Goal: Find specific page/section: Find specific page/section

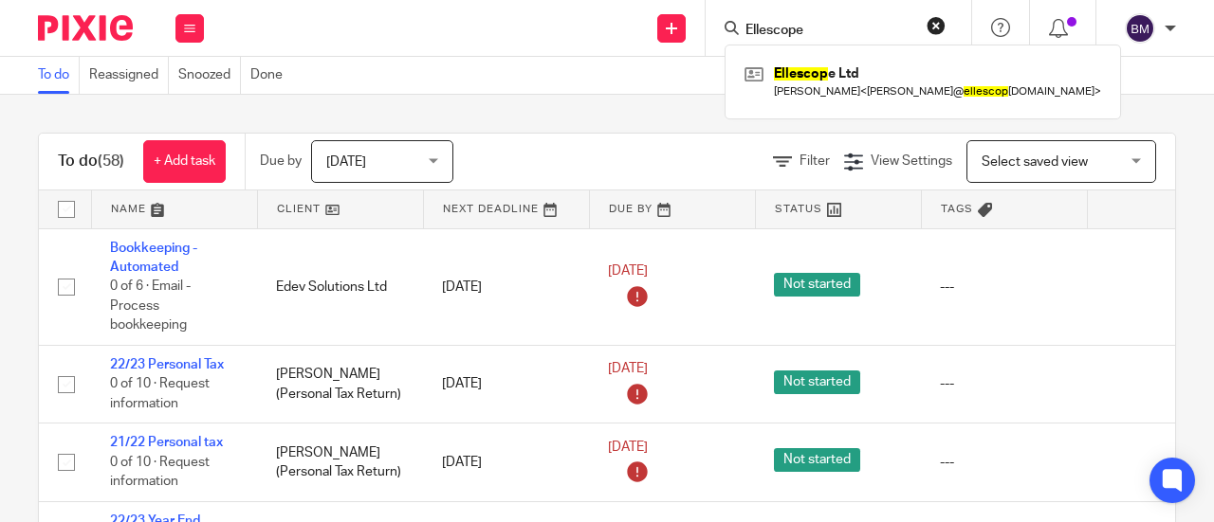
type input "Ellescope"
click button "submit" at bounding box center [0, 0] width 0 height 0
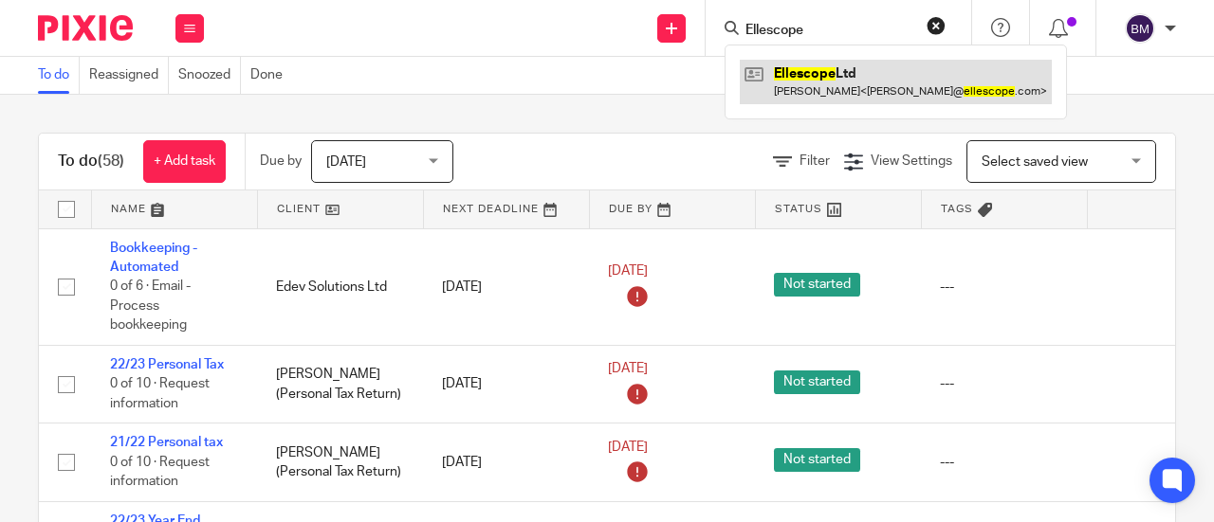
click at [851, 93] on link at bounding box center [896, 82] width 312 height 44
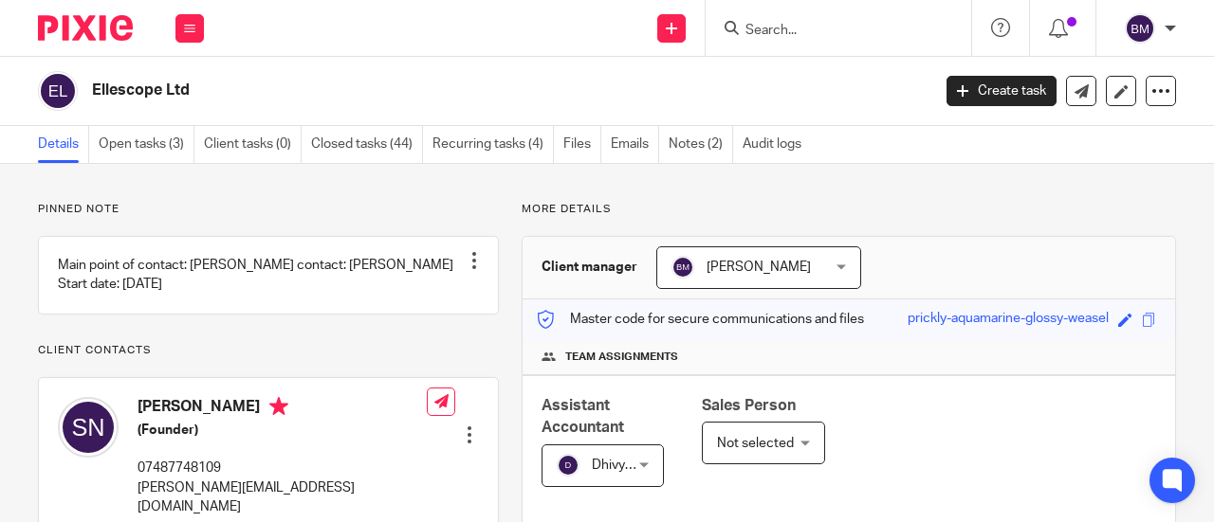
click at [778, 34] on input "Search" at bounding box center [828, 31] width 171 height 17
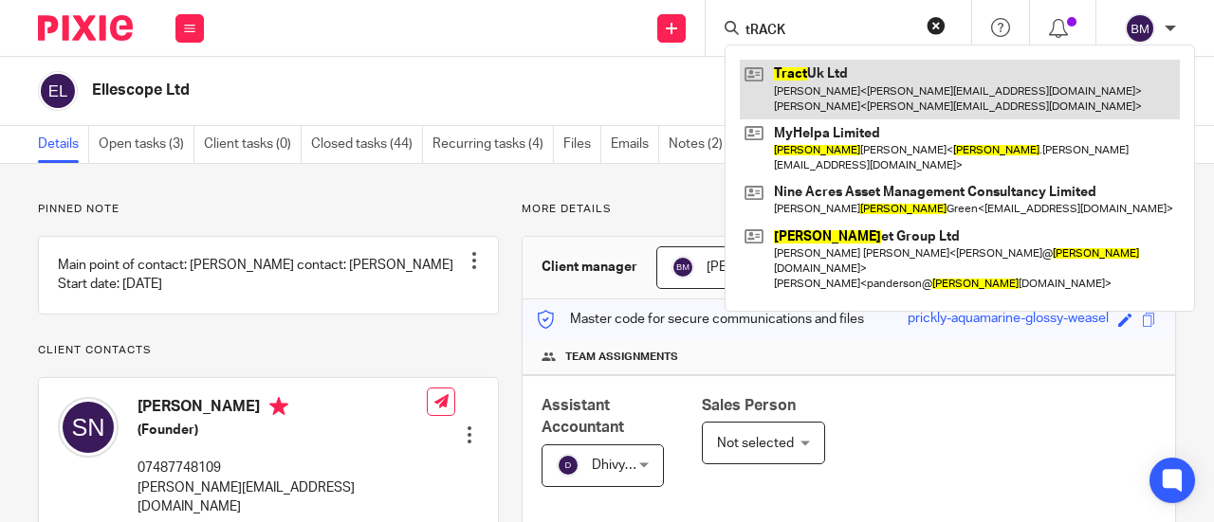
type input "tRACK"
click at [829, 98] on link at bounding box center [960, 89] width 440 height 59
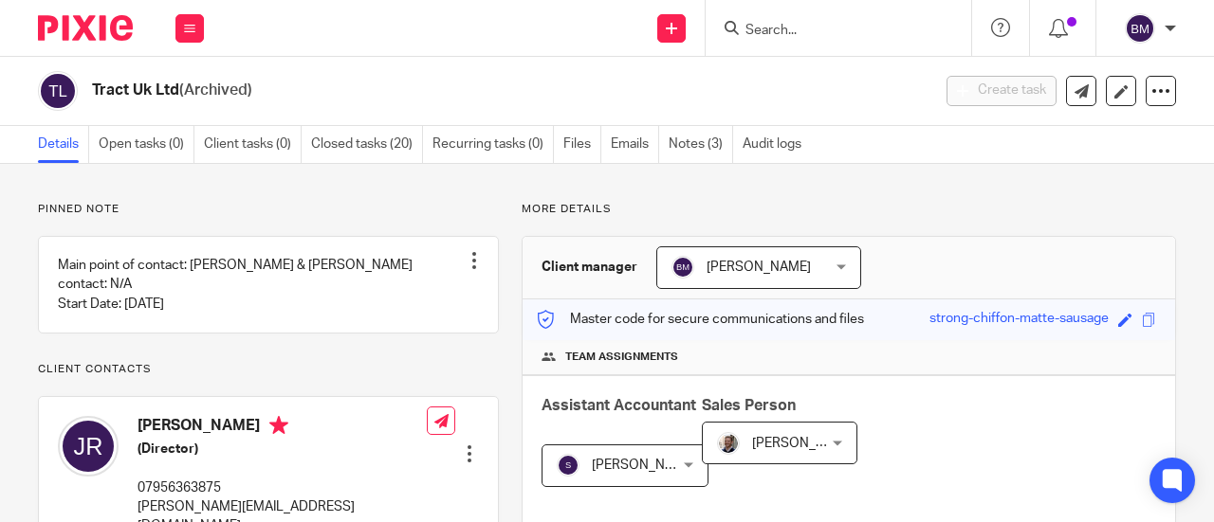
drag, startPoint x: 177, startPoint y: 90, endPoint x: 13, endPoint y: 97, distance: 164.2
click at [13, 97] on div "Tract Uk Ltd (Archived) Create task Update from Companies House Export data Mer…" at bounding box center [607, 91] width 1214 height 69
click at [129, 88] on h2 "Tract Uk Ltd (Archived)" at bounding box center [422, 91] width 661 height 20
drag, startPoint x: 179, startPoint y: 85, endPoint x: 93, endPoint y: 82, distance: 86.3
click at [93, 82] on h2 "Tract Uk Ltd (Archived)" at bounding box center [422, 91] width 661 height 20
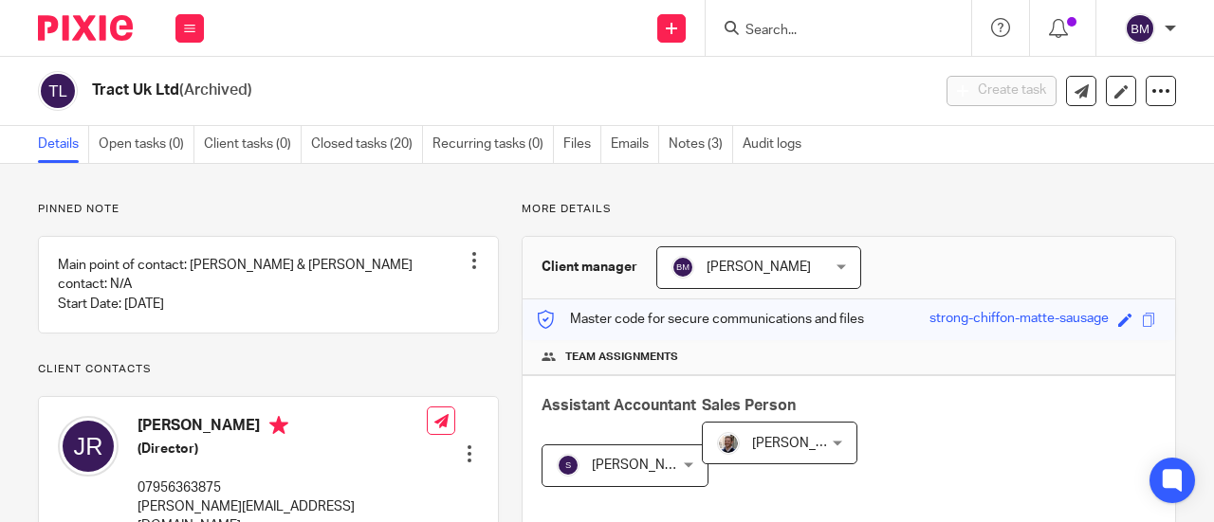
copy h2 "Tract Uk Ltd"
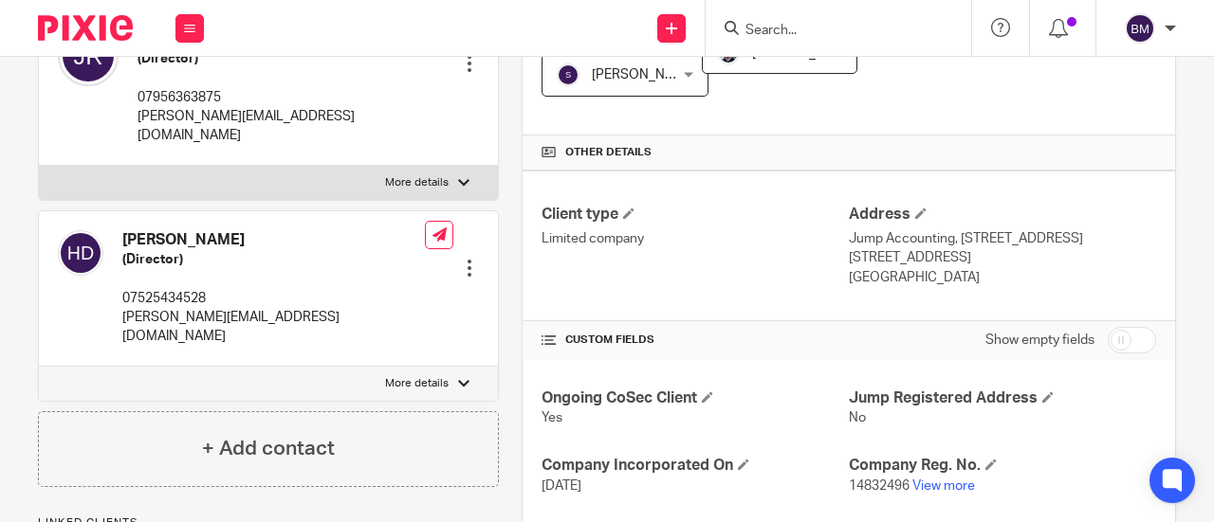
scroll to position [474, 0]
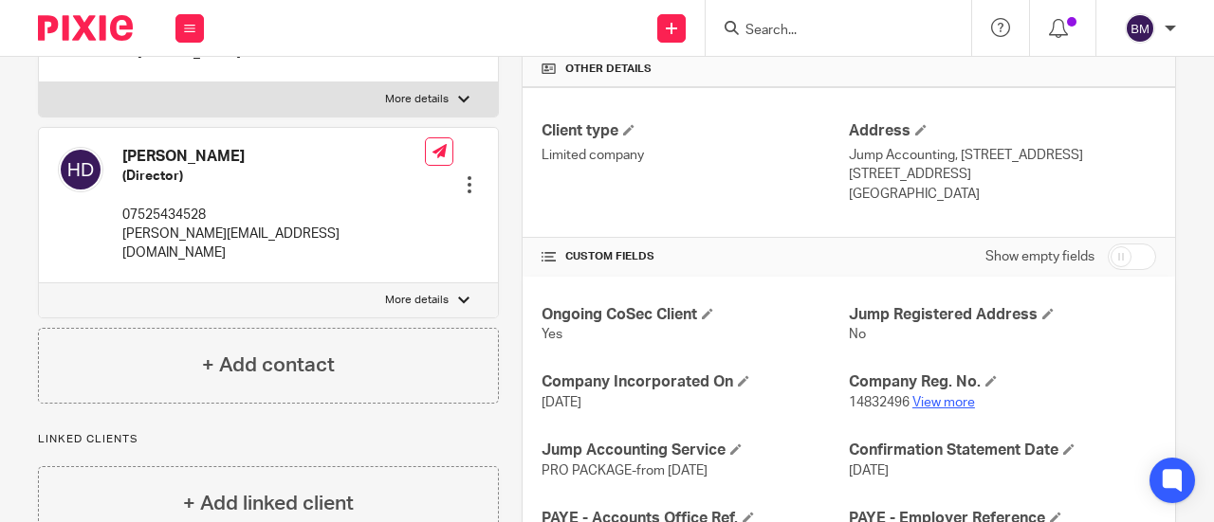
click at [945, 399] on link "View more" at bounding box center [943, 402] width 63 height 13
click at [819, 29] on input "Search" at bounding box center [828, 31] width 171 height 17
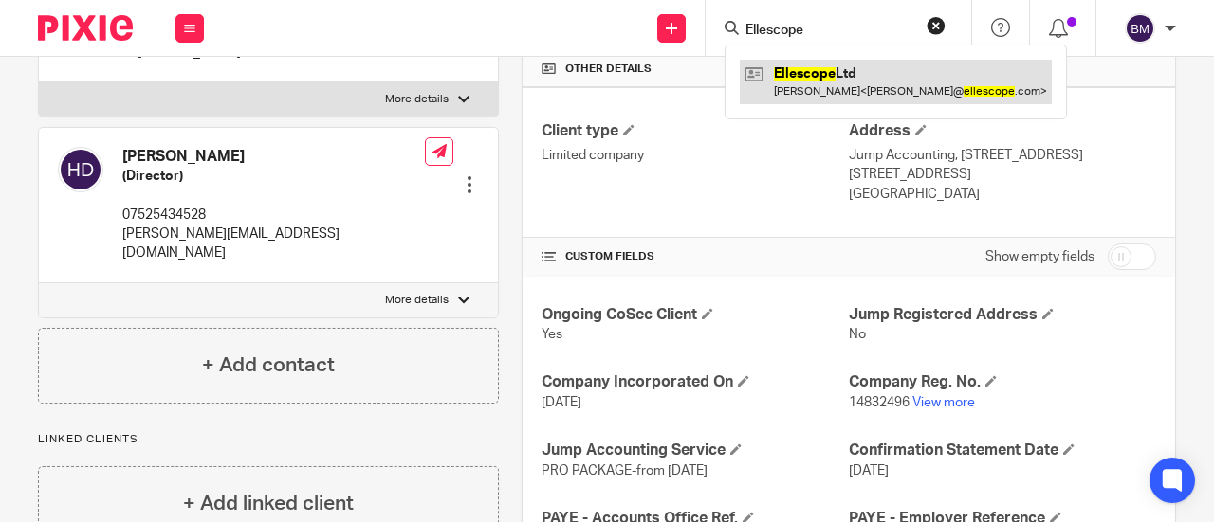
type input "Ellescope"
click at [851, 74] on link at bounding box center [896, 82] width 312 height 44
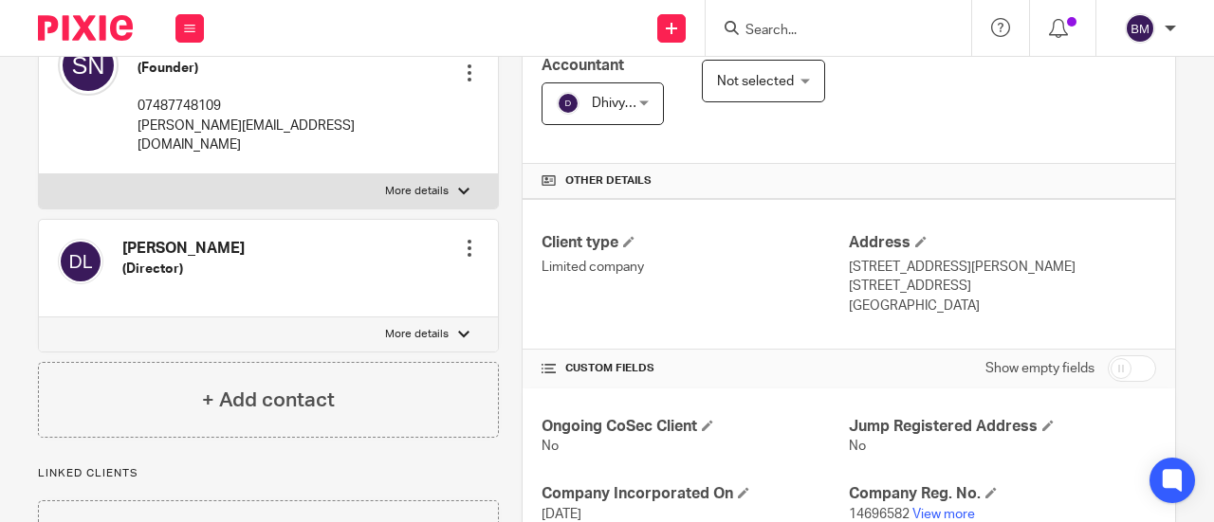
scroll to position [474, 0]
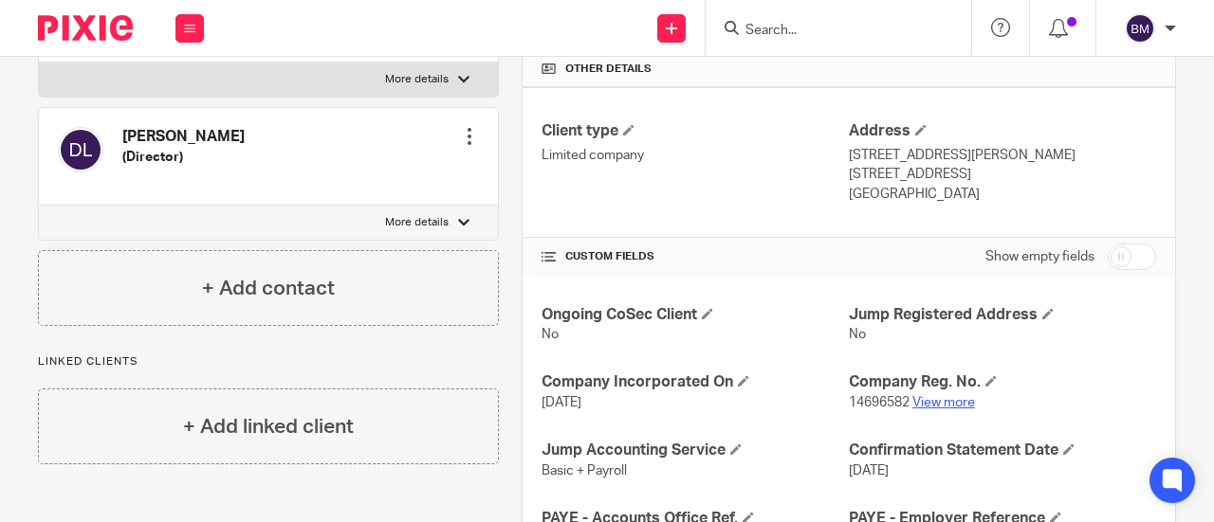
click at [954, 396] on link "View more" at bounding box center [943, 402] width 63 height 13
